Goal: Information Seeking & Learning: Learn about a topic

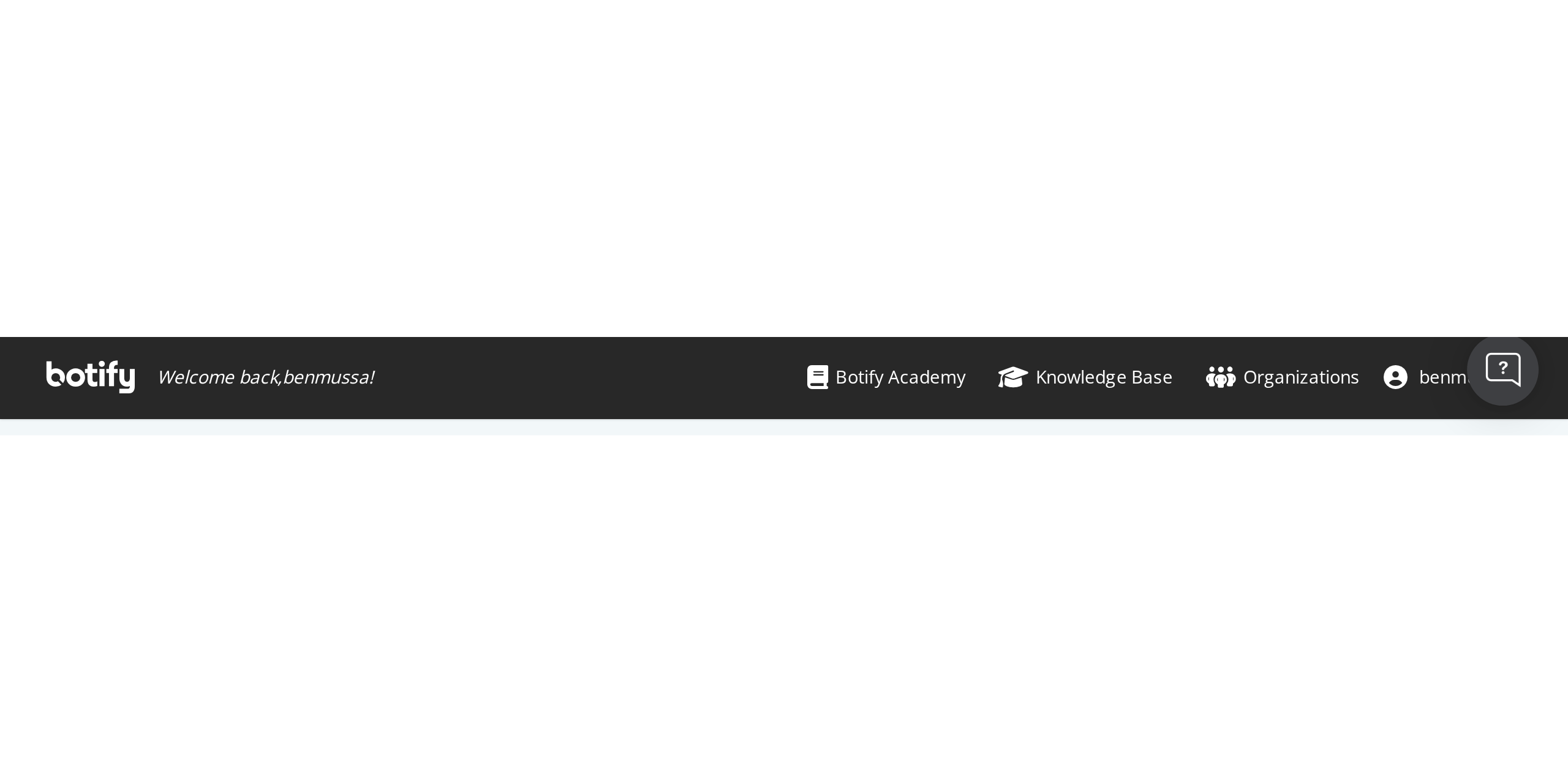
scroll to position [27, 618]
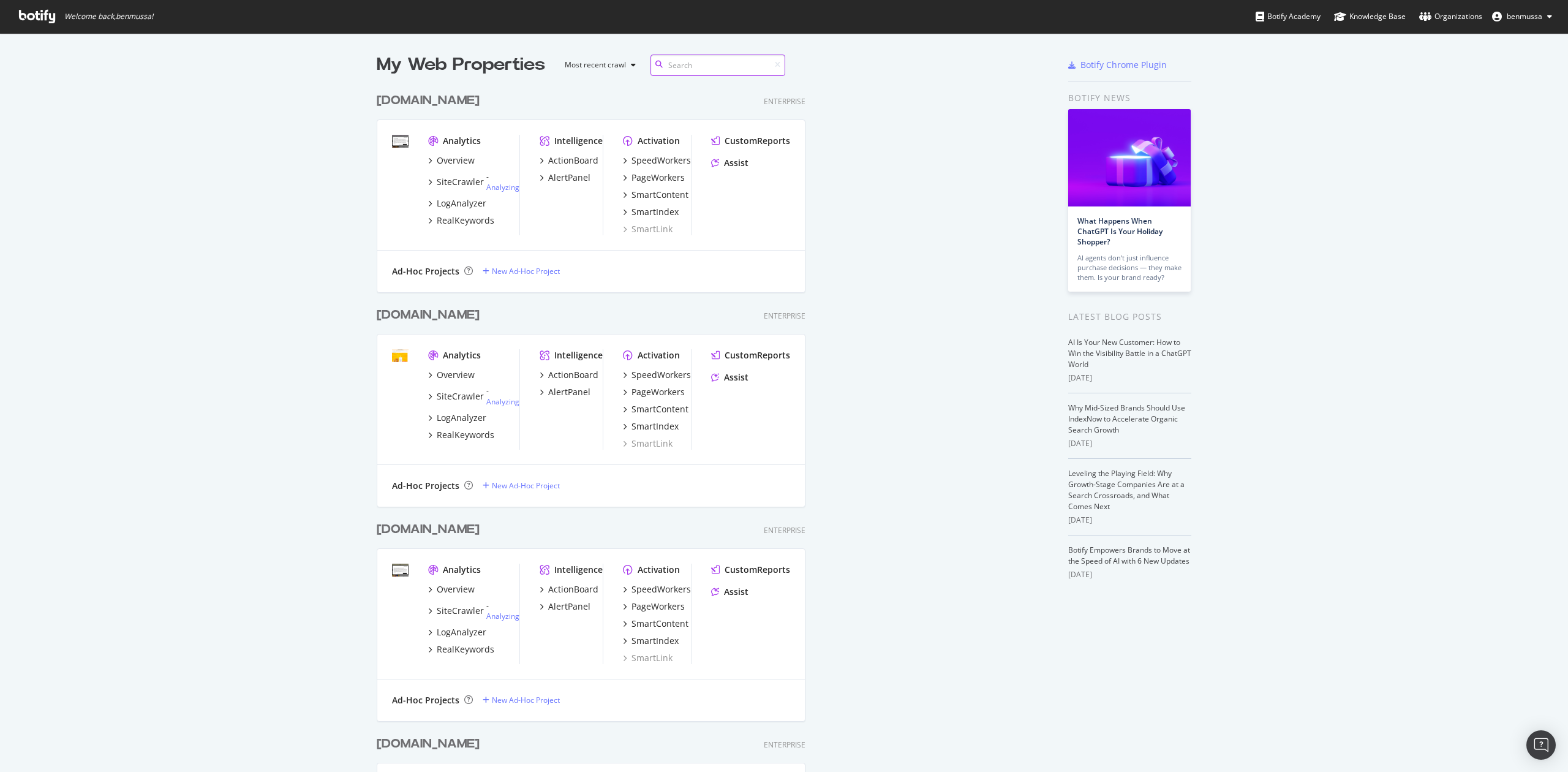
click at [673, 217] on html "Welcome back, benmussa ! Botify Academy Knowledge Base Organizations benmussa M…" at bounding box center [784, 386] width 1568 height 772
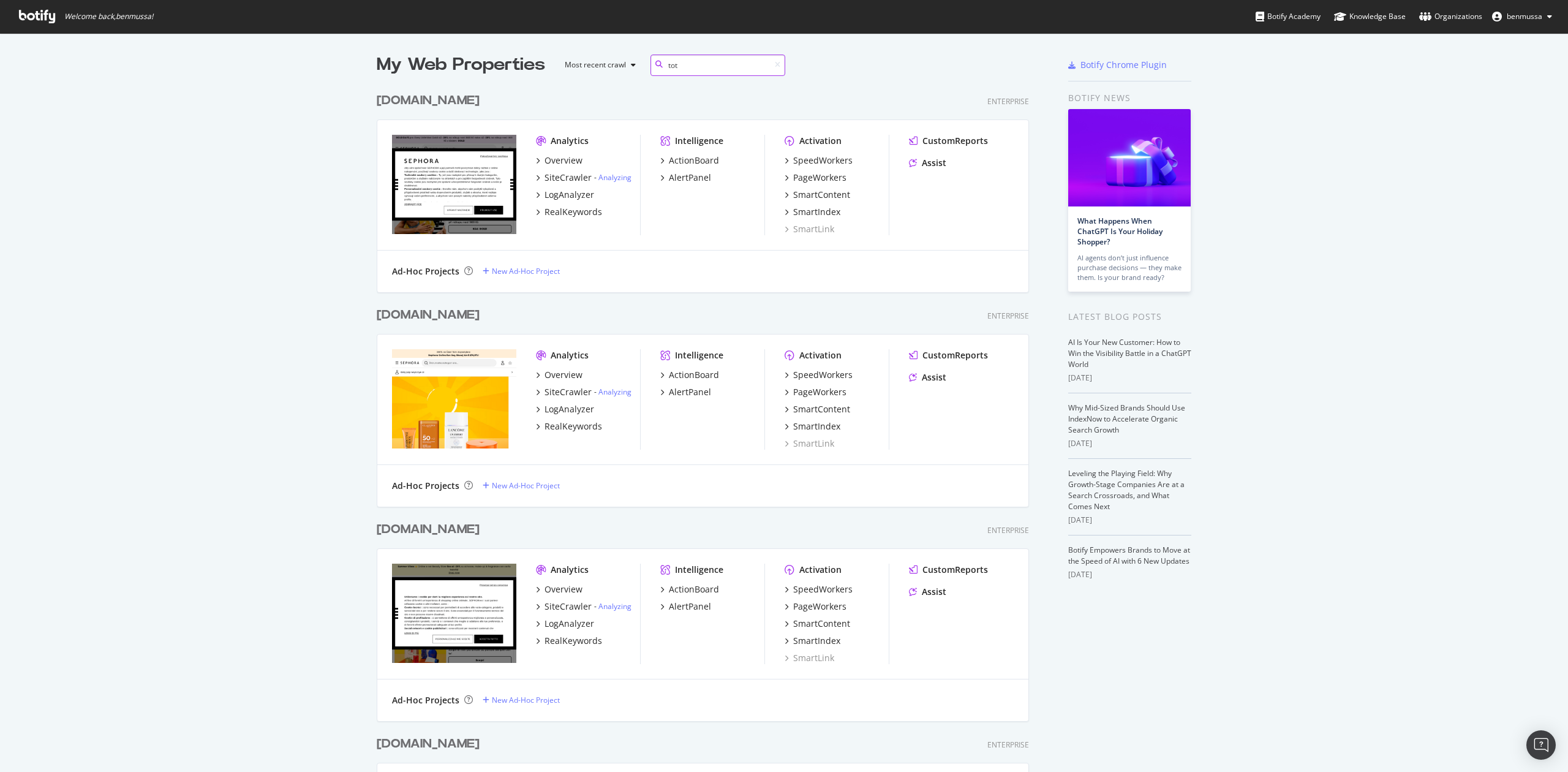
scroll to position [236, 650]
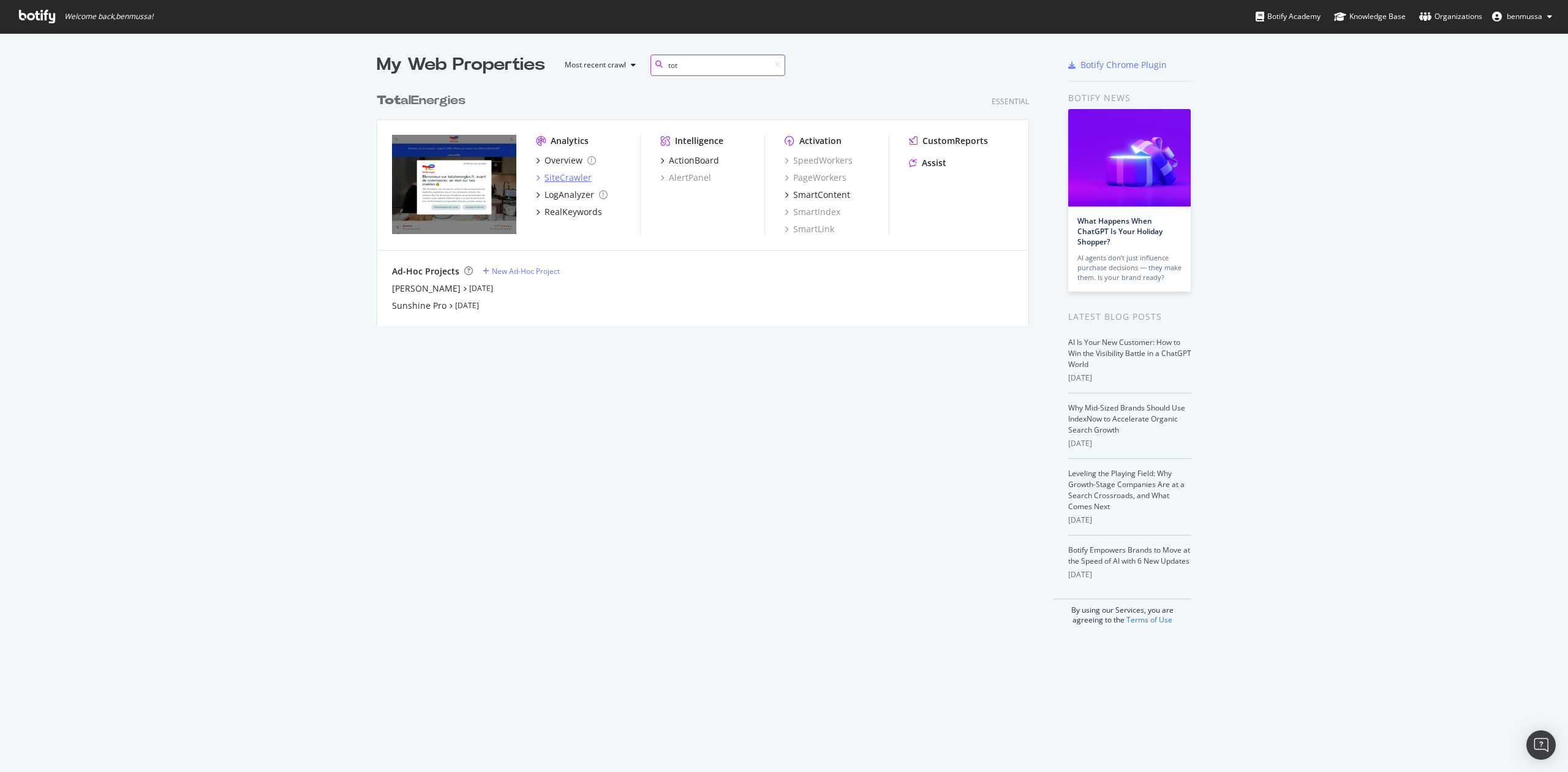
type input "tot"
click at [562, 174] on div "SiteCrawler" at bounding box center [568, 178] width 47 height 12
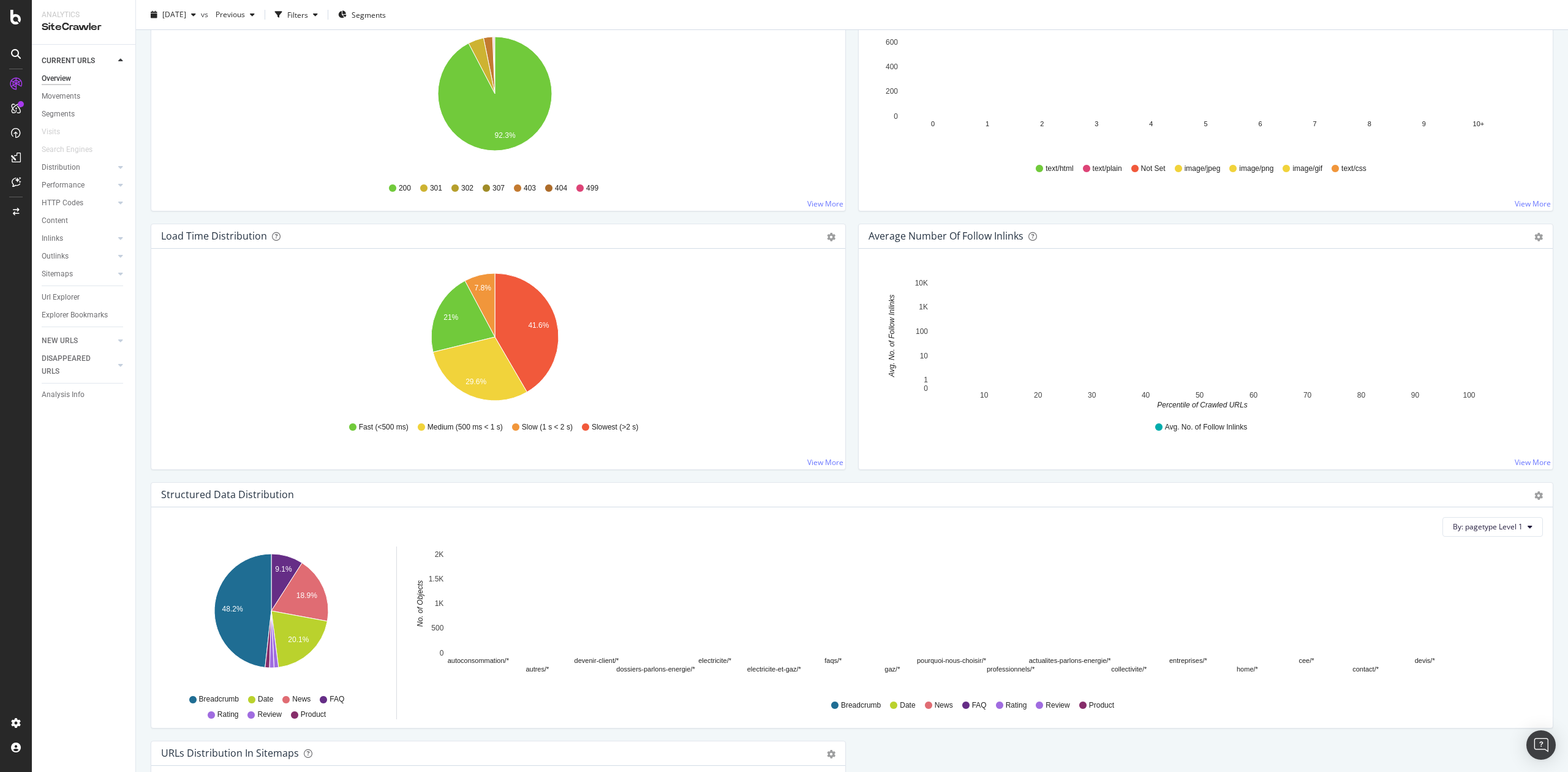
scroll to position [653, 0]
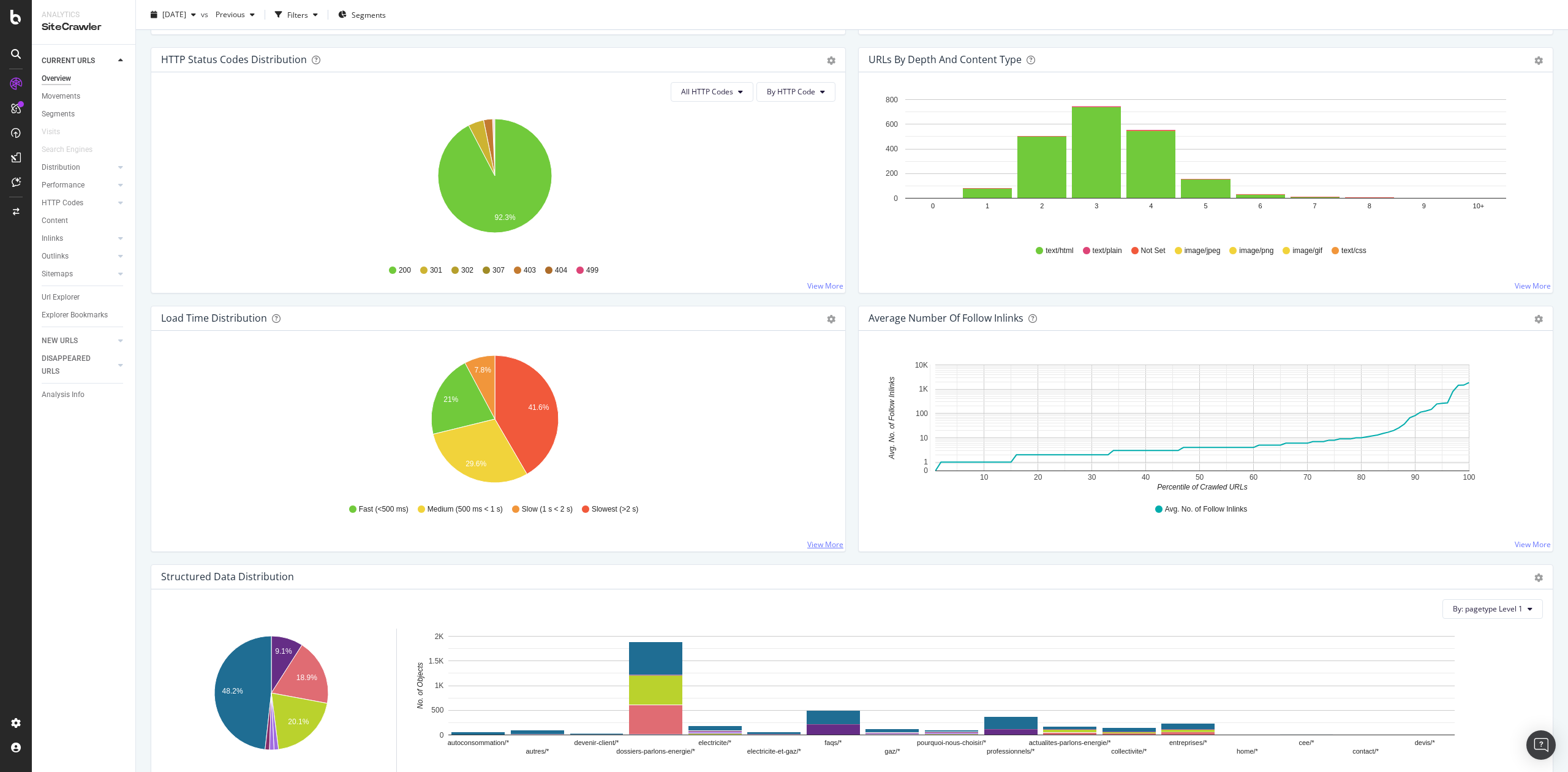
click at [828, 477] on link "View More" at bounding box center [825, 544] width 36 height 10
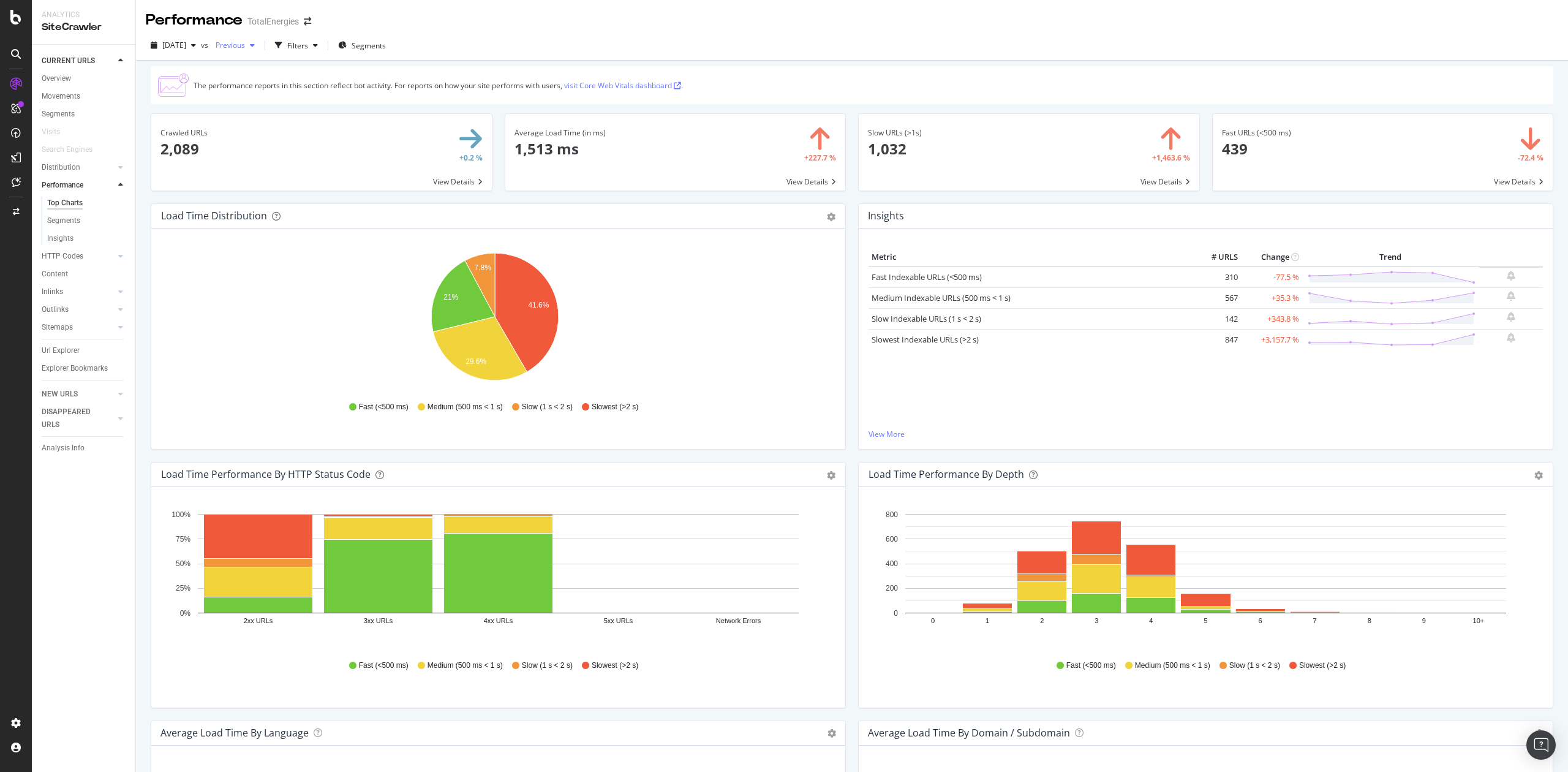
click at [245, 47] on span "Previous" at bounding box center [228, 45] width 35 height 10
click at [184, 47] on span "[DATE]" at bounding box center [174, 45] width 24 height 10
click at [194, 155] on div "2025 Jul. 9th" at bounding box center [205, 157] width 81 height 11
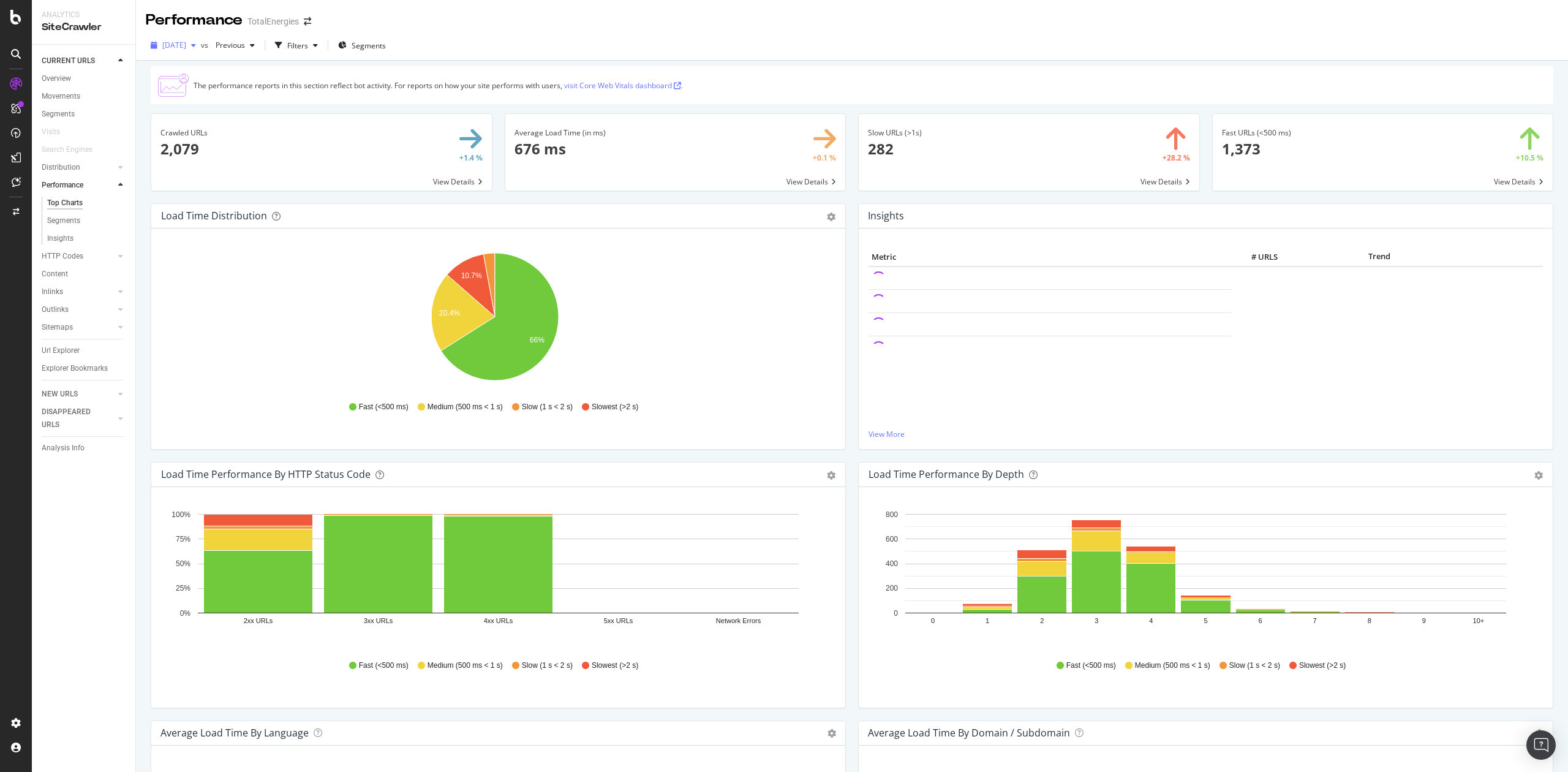
click at [196, 45] on icon "button" at bounding box center [194, 45] width 5 height 8
click at [210, 128] on div "2025 Jul. 23rd 2.1K URLs" at bounding box center [234, 135] width 159 height 18
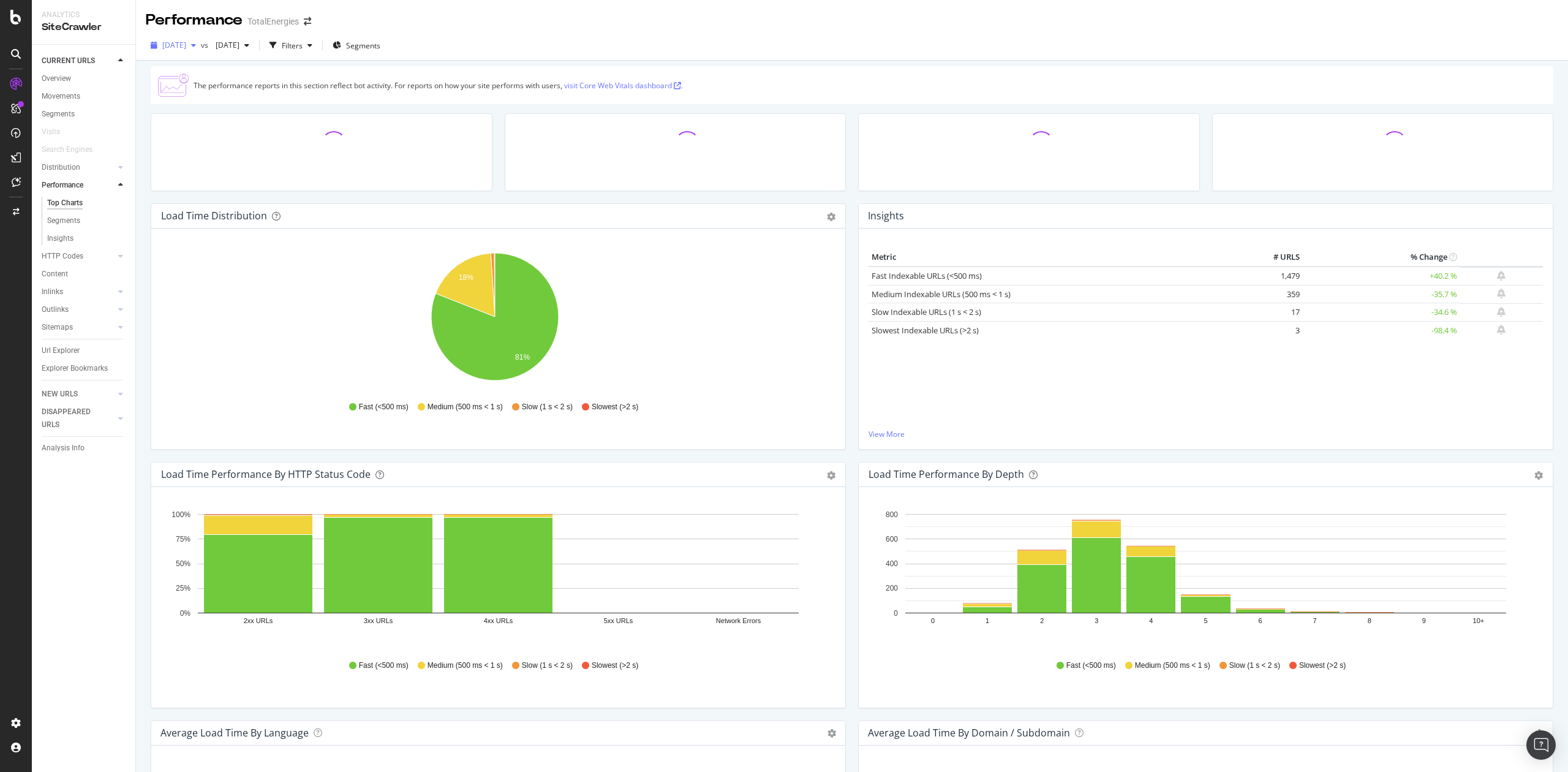
click at [186, 47] on span "2025 Jul. 23rd" at bounding box center [174, 45] width 24 height 10
click at [199, 109] on div "2025 Aug. 6th" at bounding box center [205, 112] width 81 height 11
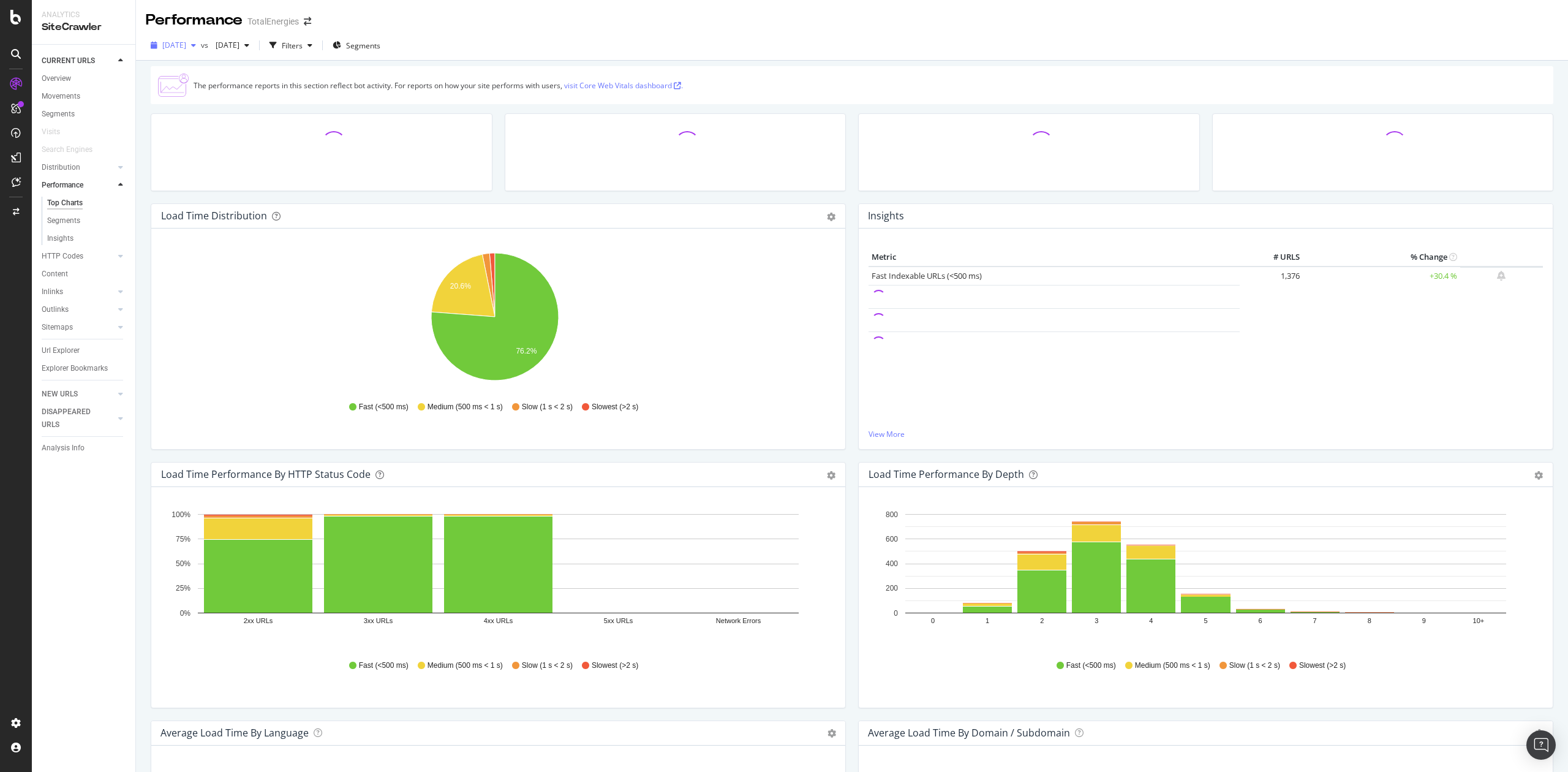
click at [186, 47] on span "2025 Aug. 6th" at bounding box center [174, 45] width 24 height 10
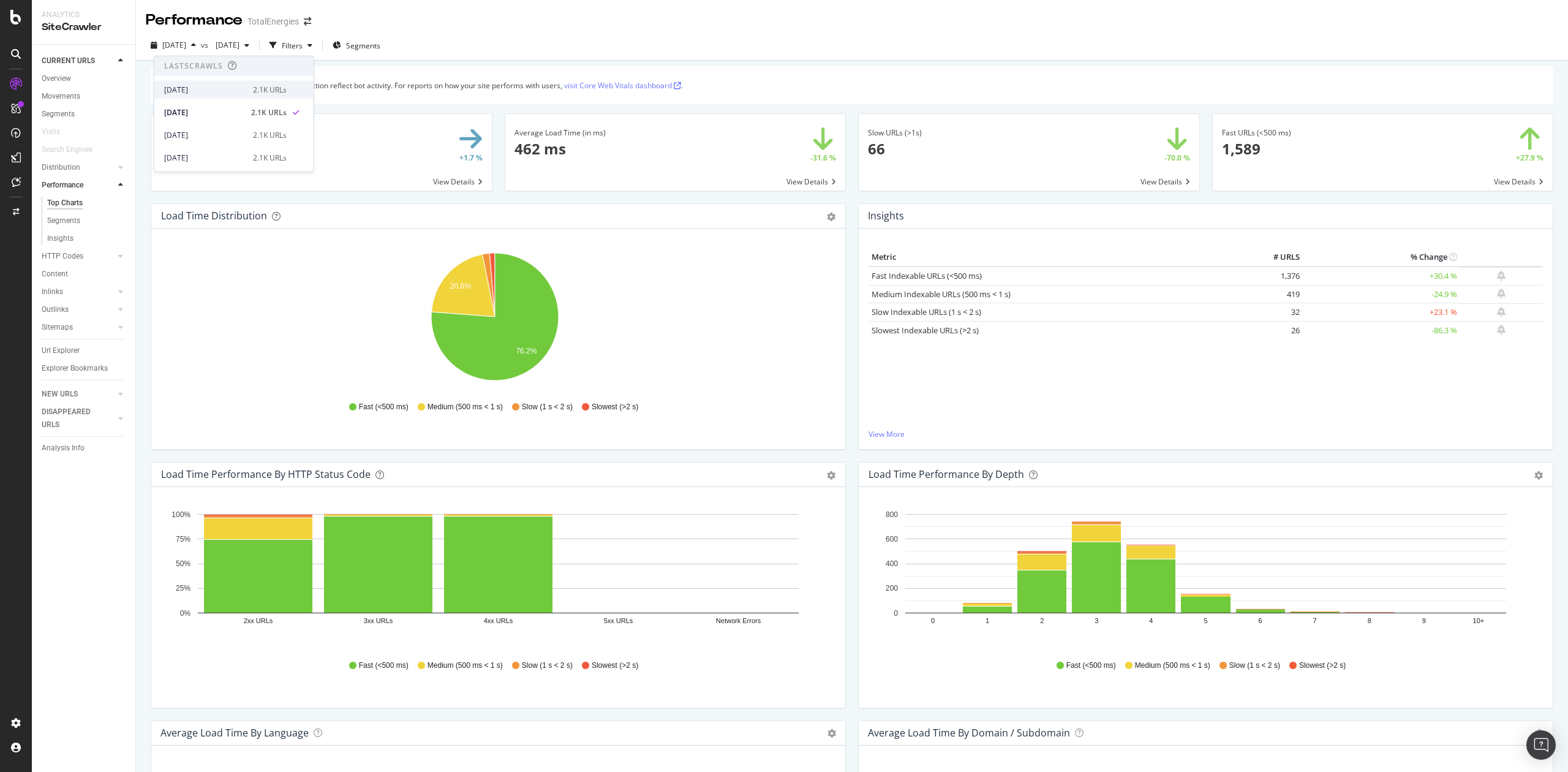
click at [198, 87] on div "[DATE]" at bounding box center [205, 89] width 81 height 11
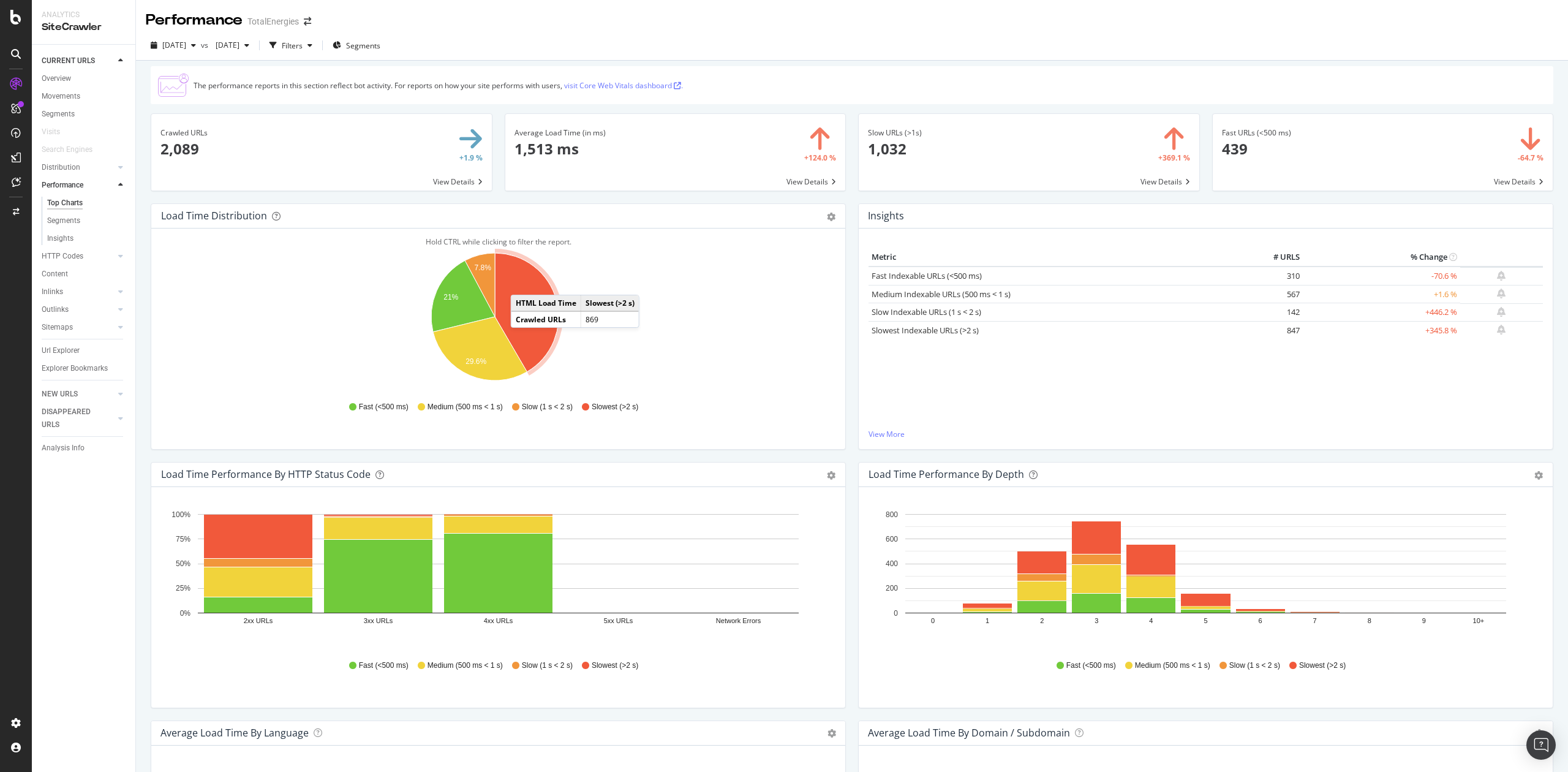
click at [523, 283] on icon "A chart." at bounding box center [526, 312] width 63 height 119
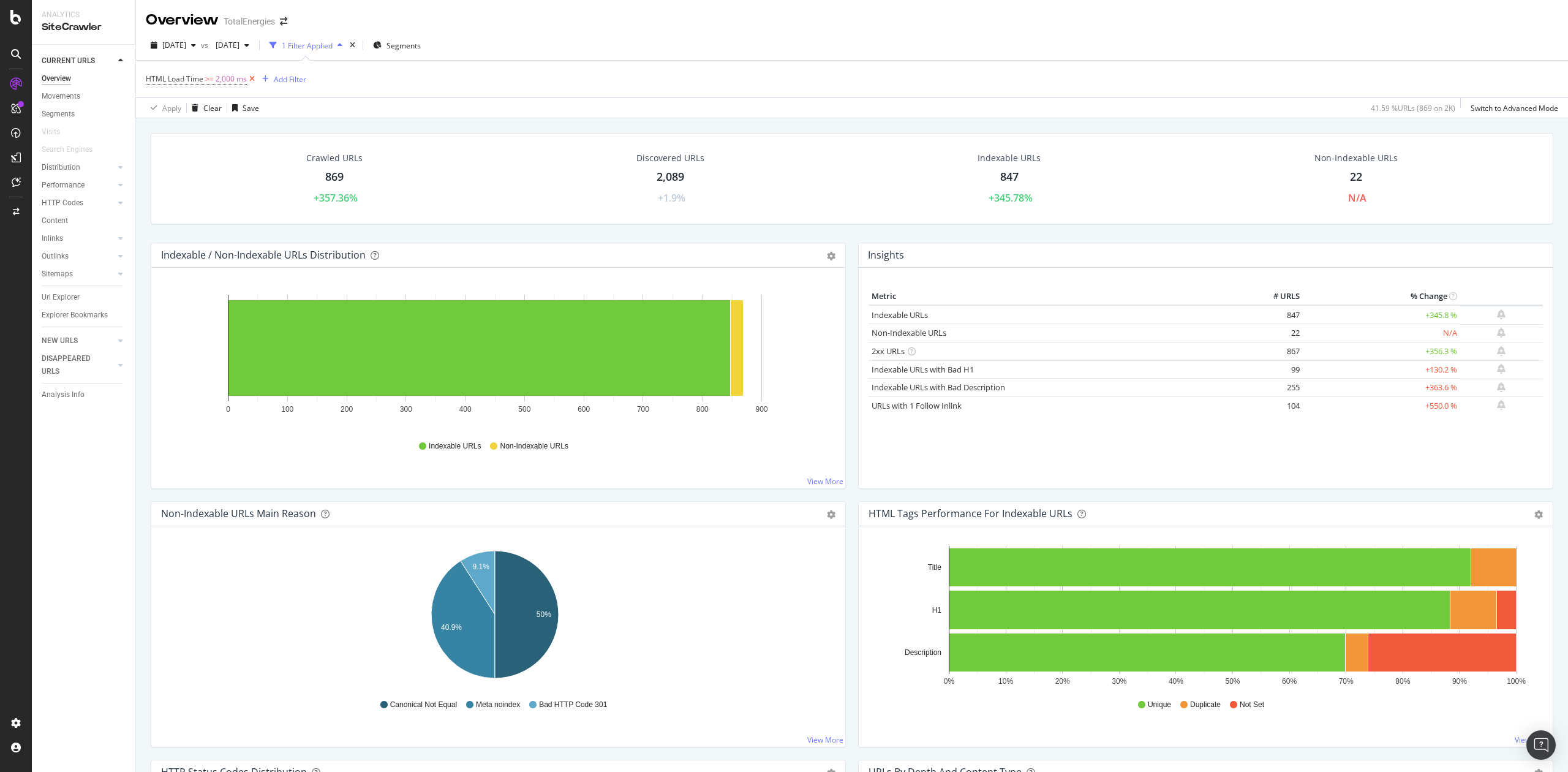
click at [253, 79] on icon at bounding box center [252, 79] width 10 height 12
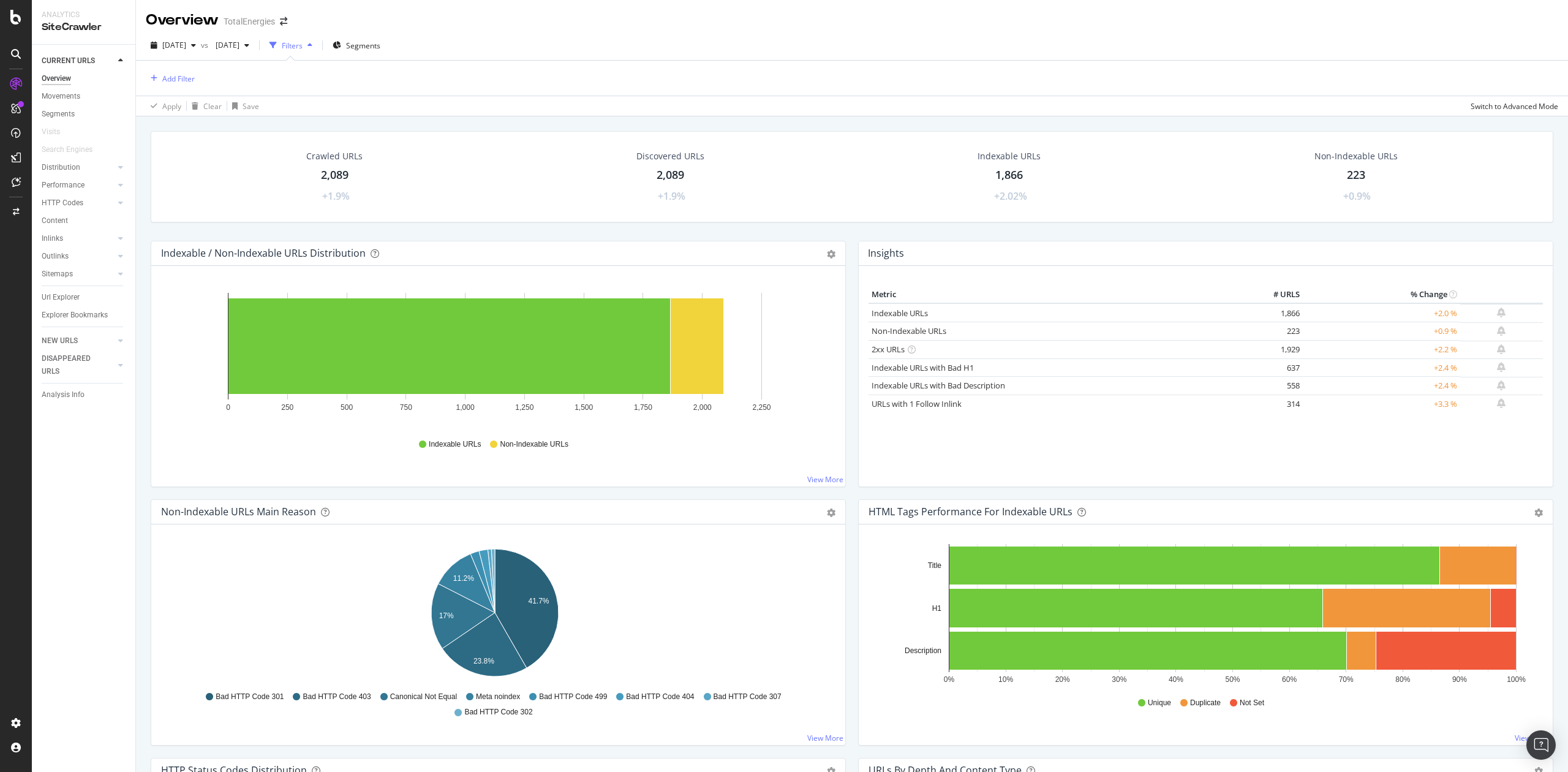
click at [852, 463] on div "Insights Metric # URLS % Change Indexable URLs 1,866 +2.0 % Non-Indexable URLs …" at bounding box center [1206, 369] width 707 height 258
